Goal: Find specific page/section: Find specific page/section

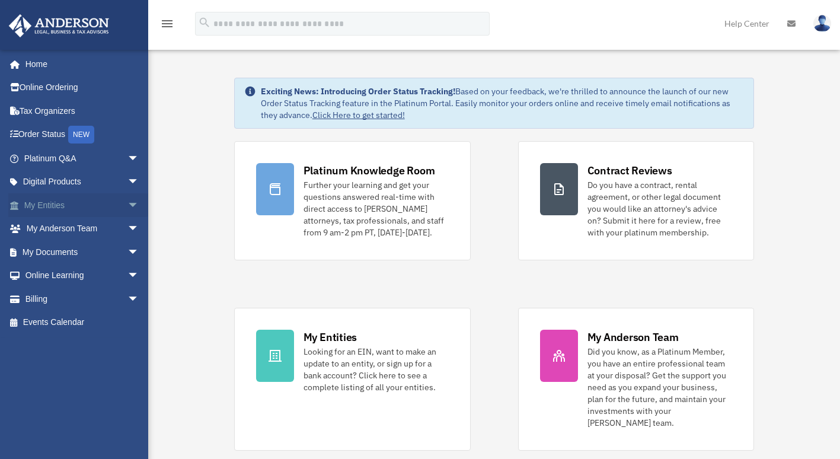
click at [65, 200] on link "My Entities arrow_drop_down" at bounding box center [82, 205] width 149 height 24
click at [127, 204] on span "arrow_drop_down" at bounding box center [139, 205] width 24 height 24
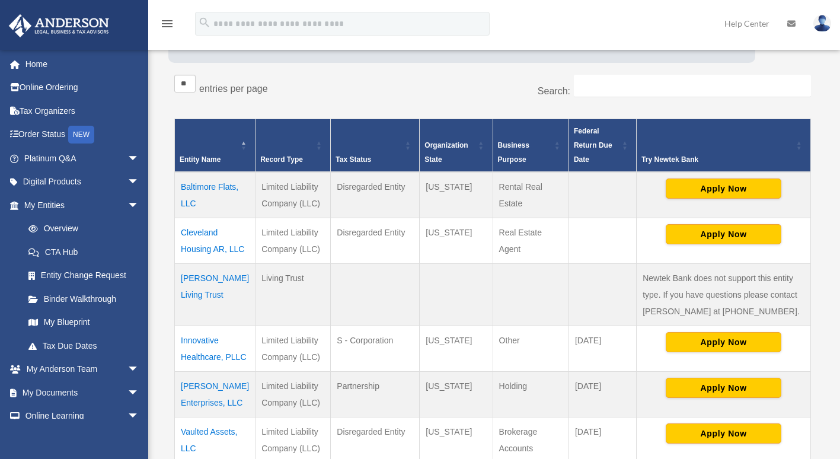
scroll to position [178, 0]
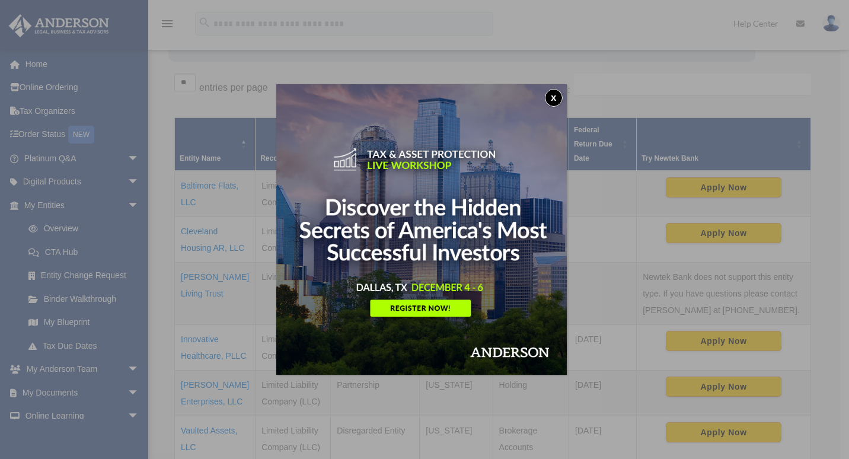
click at [561, 96] on button "x" at bounding box center [554, 98] width 18 height 18
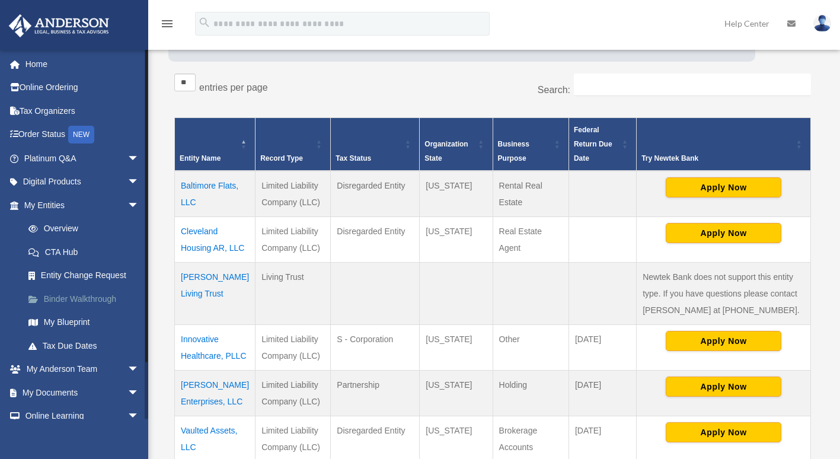
scroll to position [57, 0]
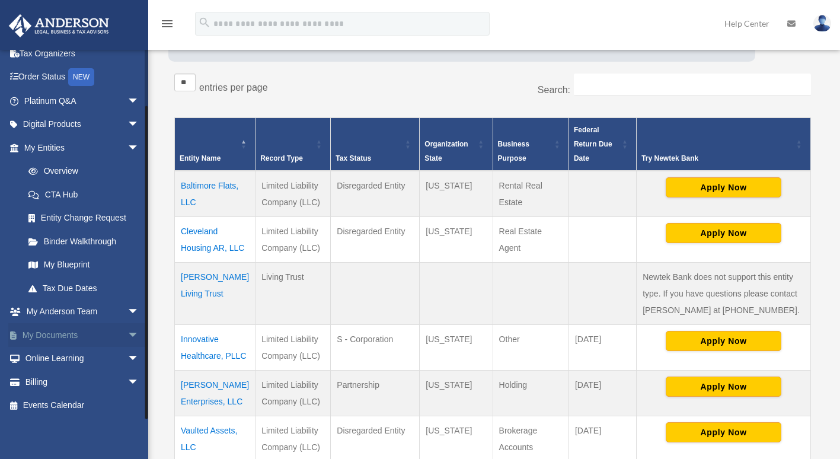
click at [127, 334] on span "arrow_drop_down" at bounding box center [139, 335] width 24 height 24
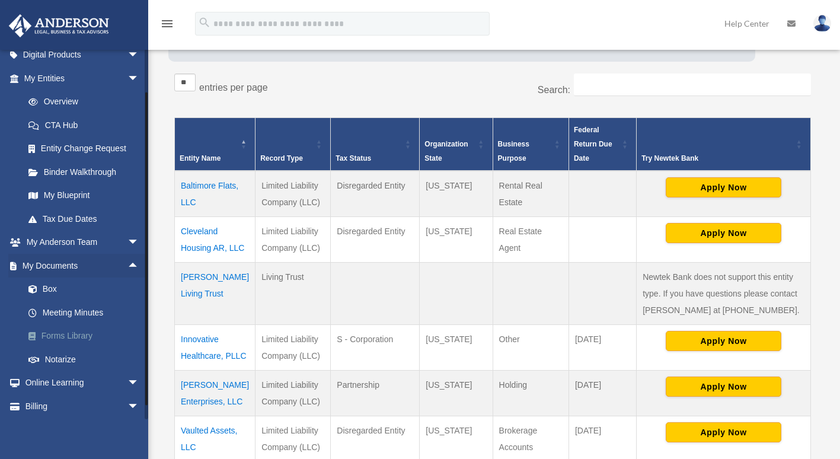
scroll to position [151, 0]
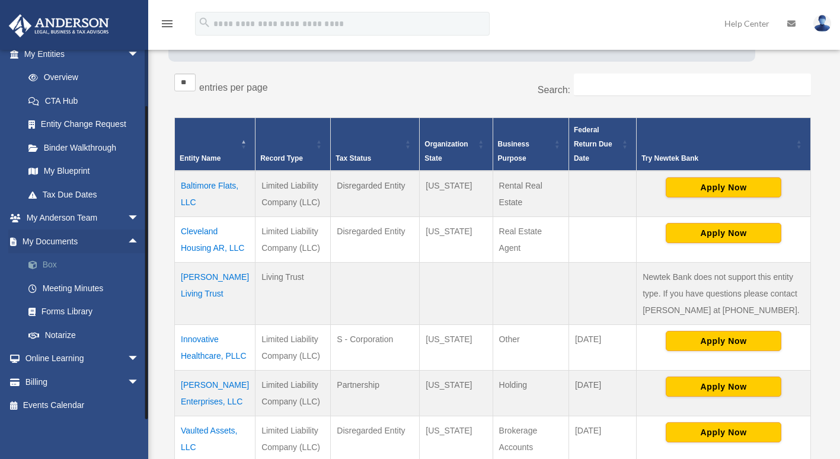
click at [51, 260] on link "Box" at bounding box center [87, 265] width 140 height 24
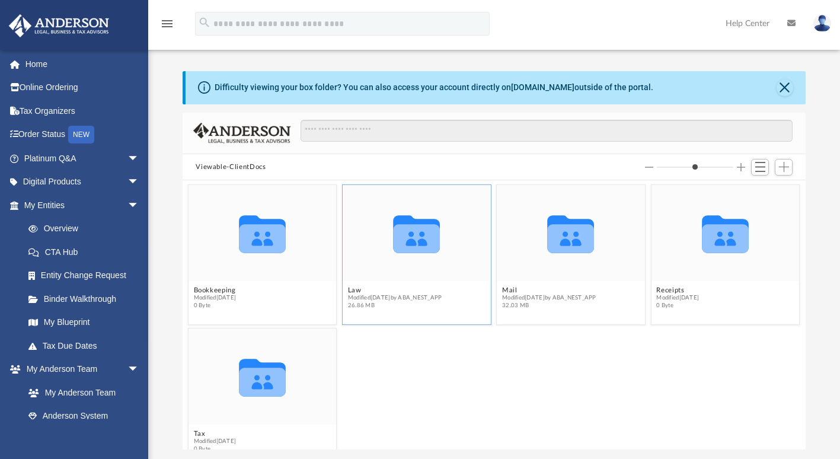
scroll to position [260, 613]
click at [557, 228] on icon "grid" at bounding box center [571, 238] width 47 height 29
click at [535, 293] on button "Mail" at bounding box center [549, 290] width 94 height 8
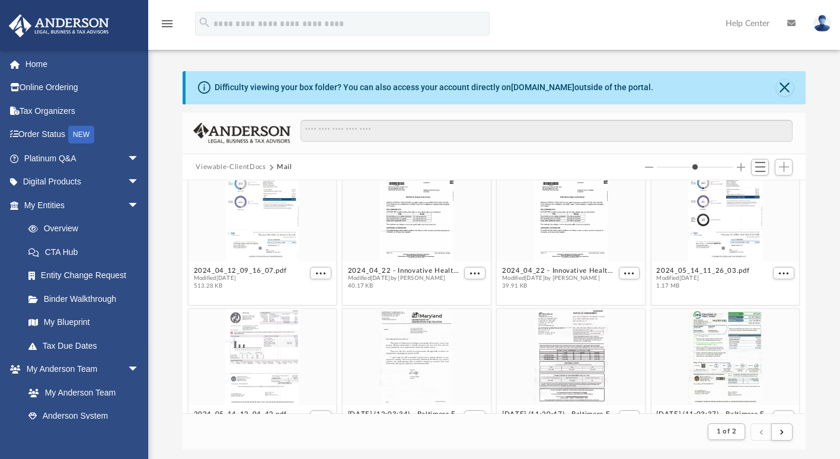
scroll to position [1636, 0]
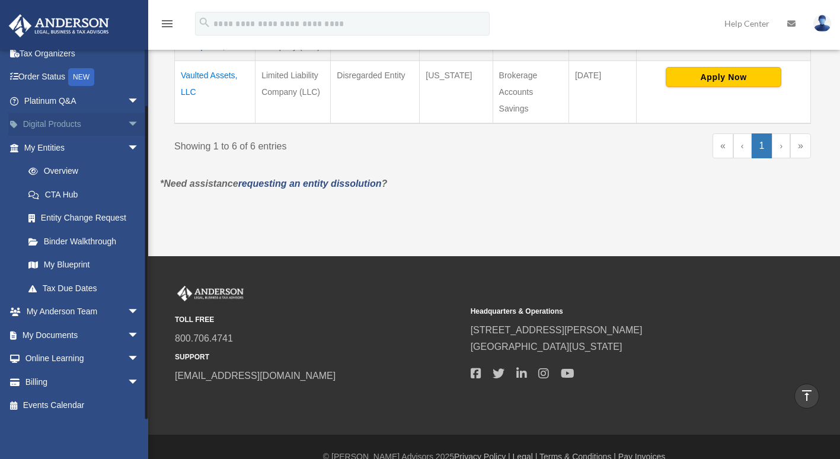
scroll to position [533, 0]
click at [127, 381] on span "arrow_drop_down" at bounding box center [139, 382] width 24 height 24
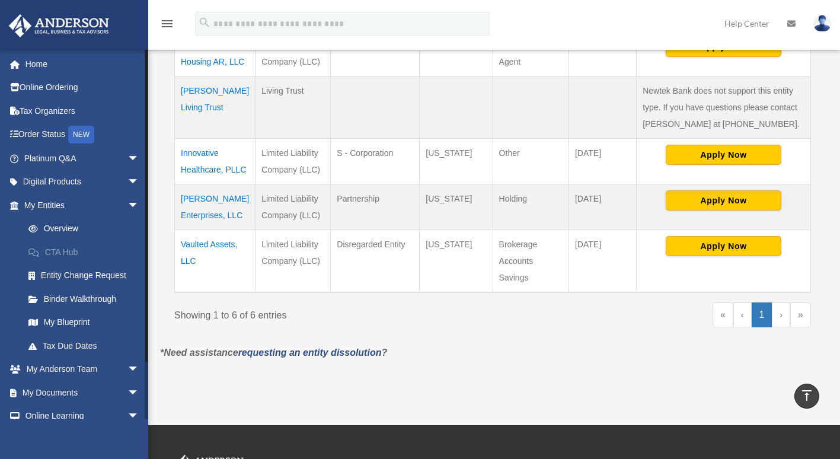
scroll to position [356, 0]
